Goal: Task Accomplishment & Management: Manage account settings

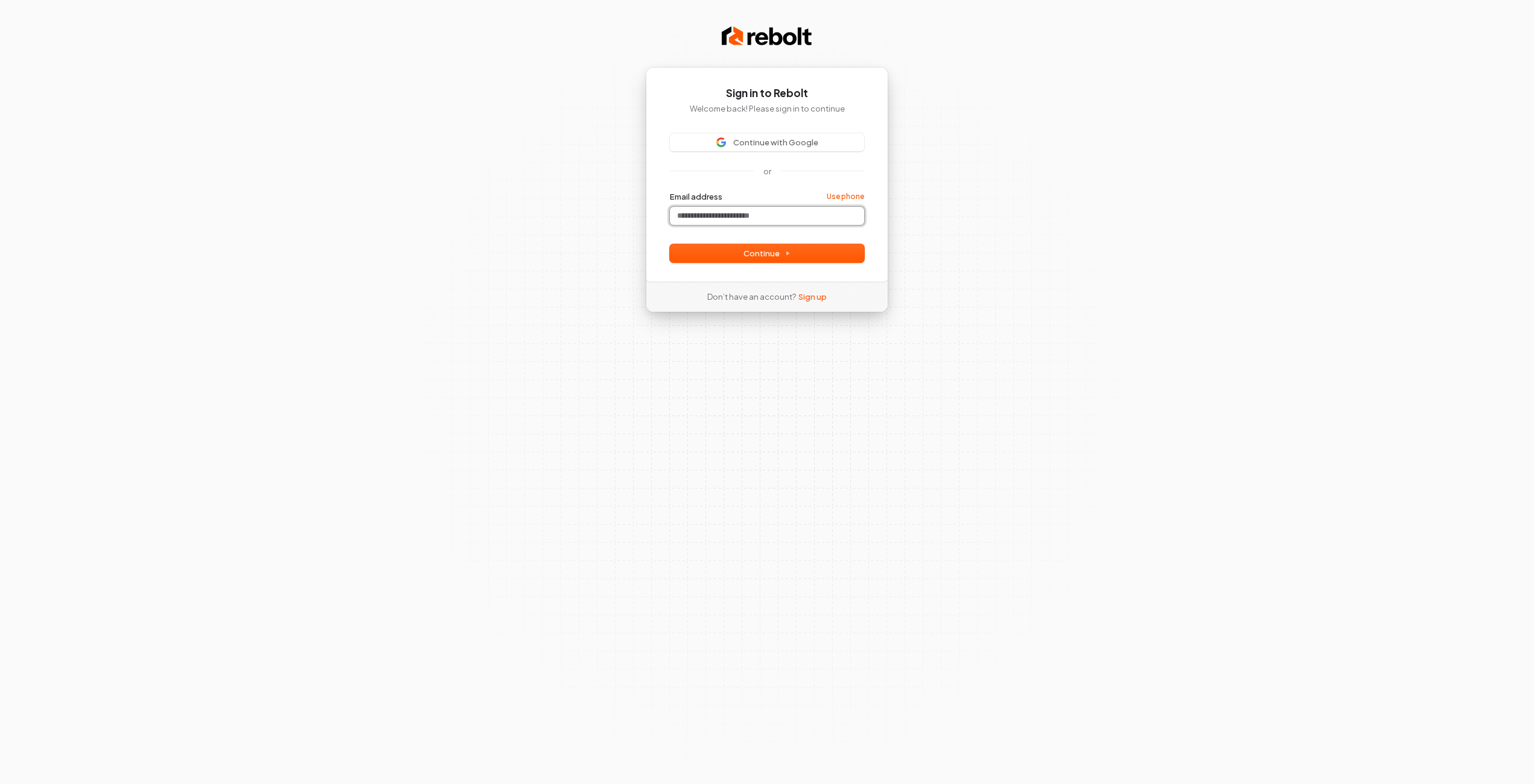
click at [736, 218] on input "Email address" at bounding box center [767, 216] width 194 height 18
click at [738, 252] on button "Continue" at bounding box center [767, 253] width 194 height 18
type input "**********"
